Goal: Task Accomplishment & Management: Use online tool/utility

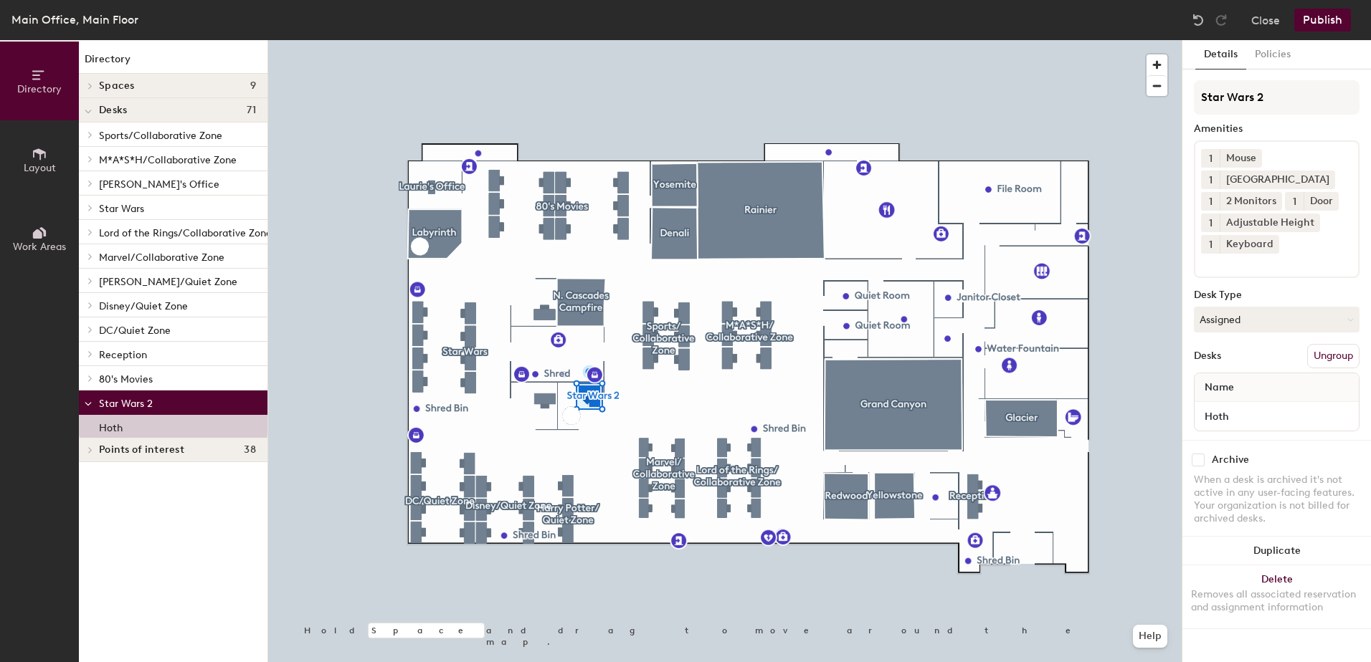
click at [1296, 315] on button "Assigned" at bounding box center [1277, 320] width 166 height 26
click at [1232, 405] on div "Hoteled" at bounding box center [1265, 407] width 143 height 22
click at [1326, 19] on button "Publish" at bounding box center [1322, 20] width 57 height 23
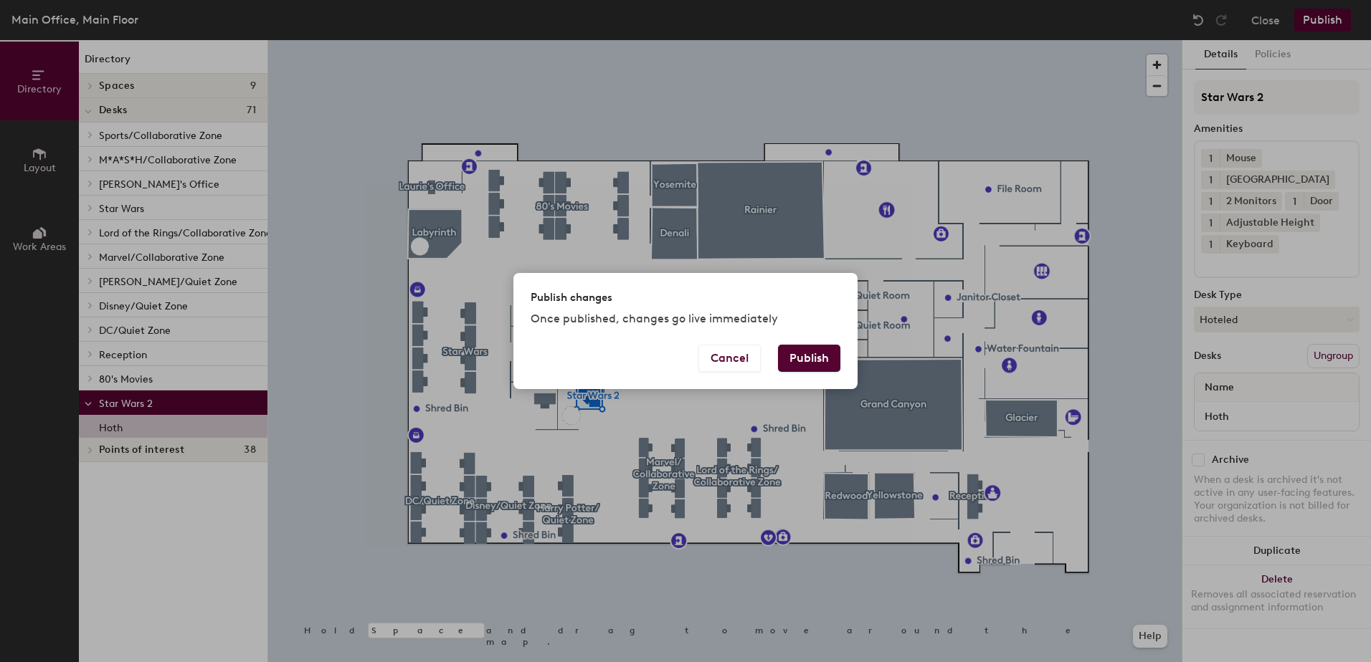
click at [813, 359] on button "Publish" at bounding box center [809, 358] width 62 height 27
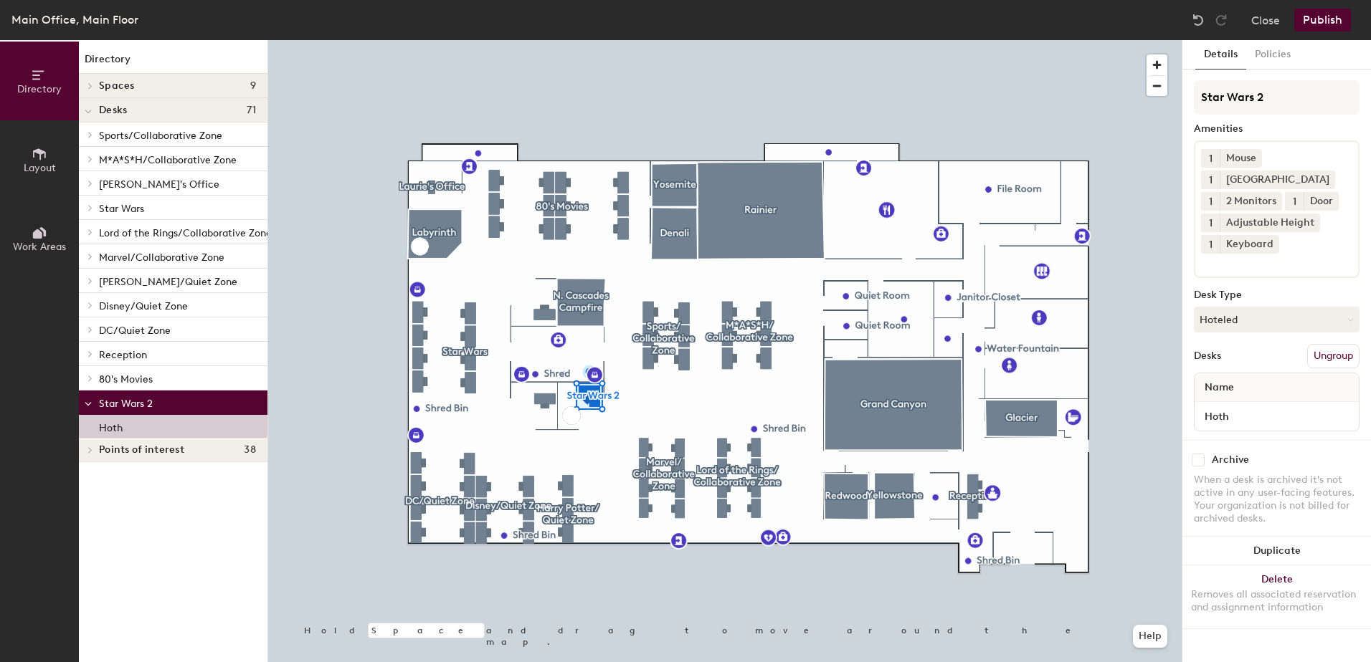
click at [1244, 321] on button "Hoteled" at bounding box center [1277, 320] width 166 height 26
click at [1240, 365] on div "Assigned" at bounding box center [1265, 364] width 143 height 22
click at [1327, 17] on button "Publish" at bounding box center [1322, 20] width 57 height 23
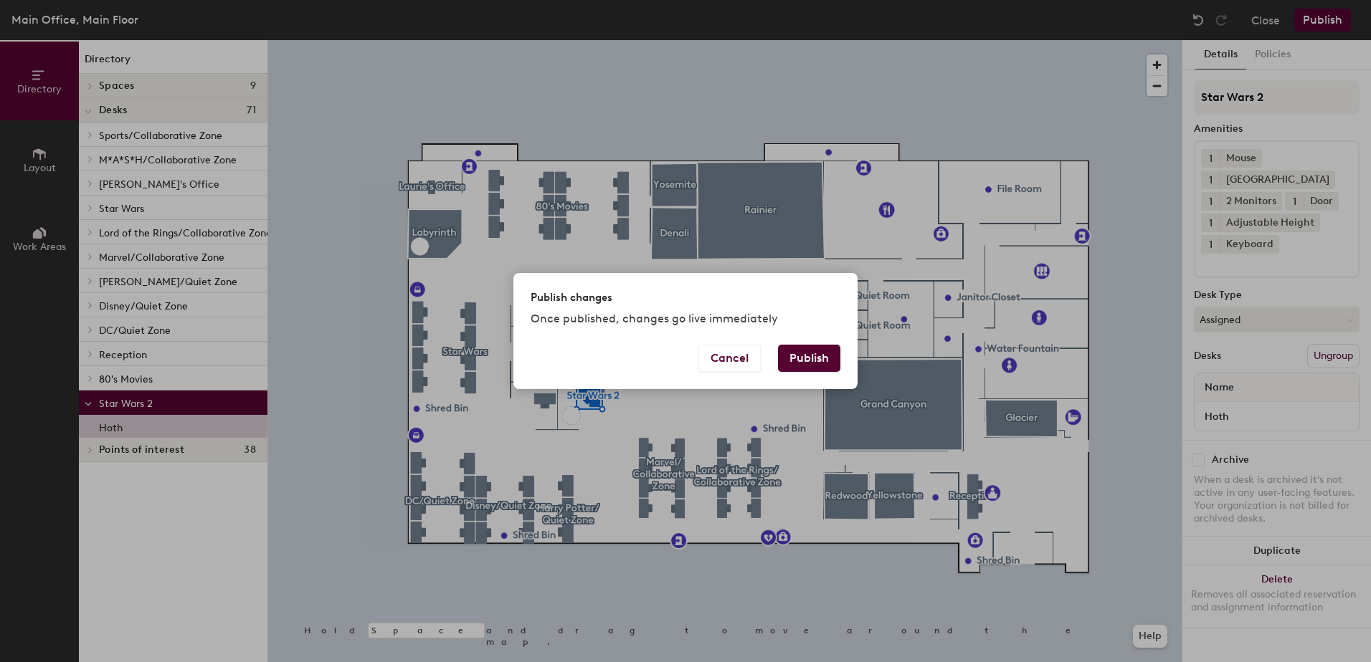
click at [837, 361] on button "Publish" at bounding box center [809, 358] width 62 height 27
